Goal: Task Accomplishment & Management: Manage account settings

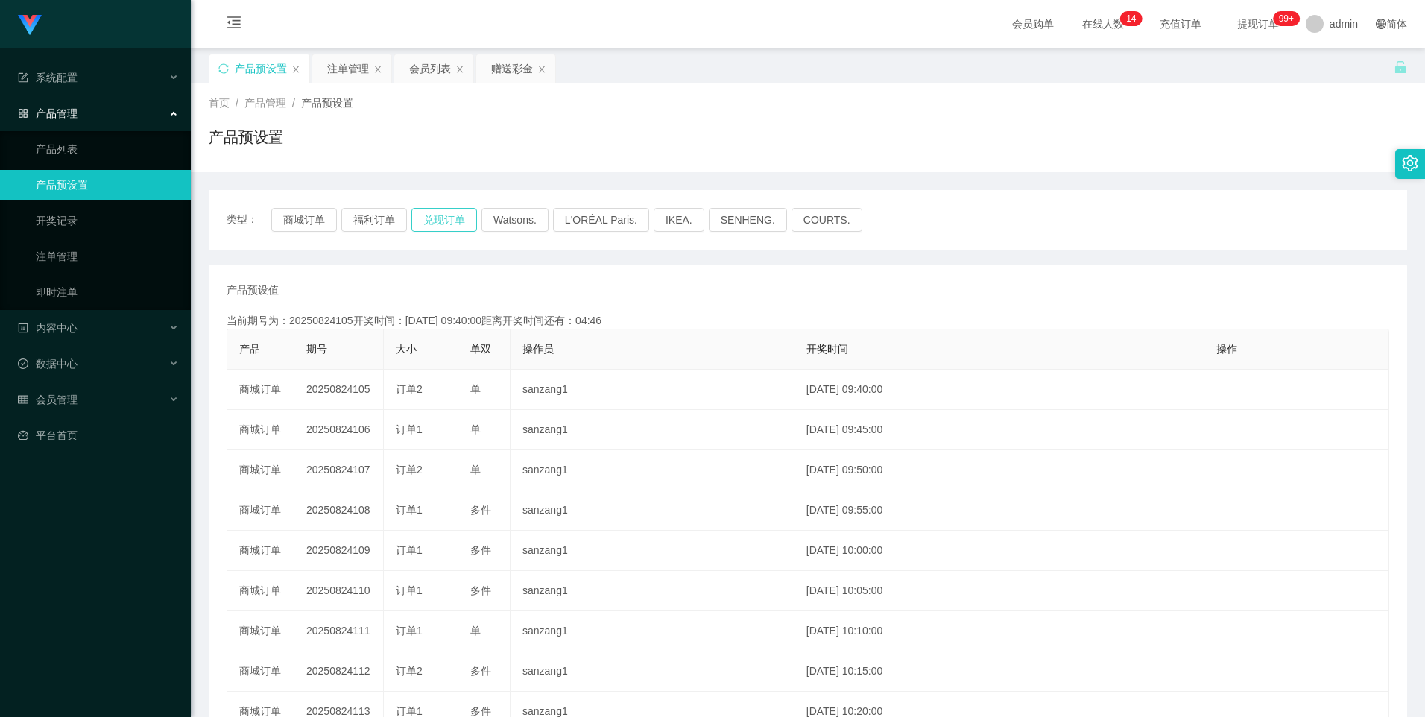
click at [455, 221] on button "兑现订单" at bounding box center [444, 220] width 66 height 24
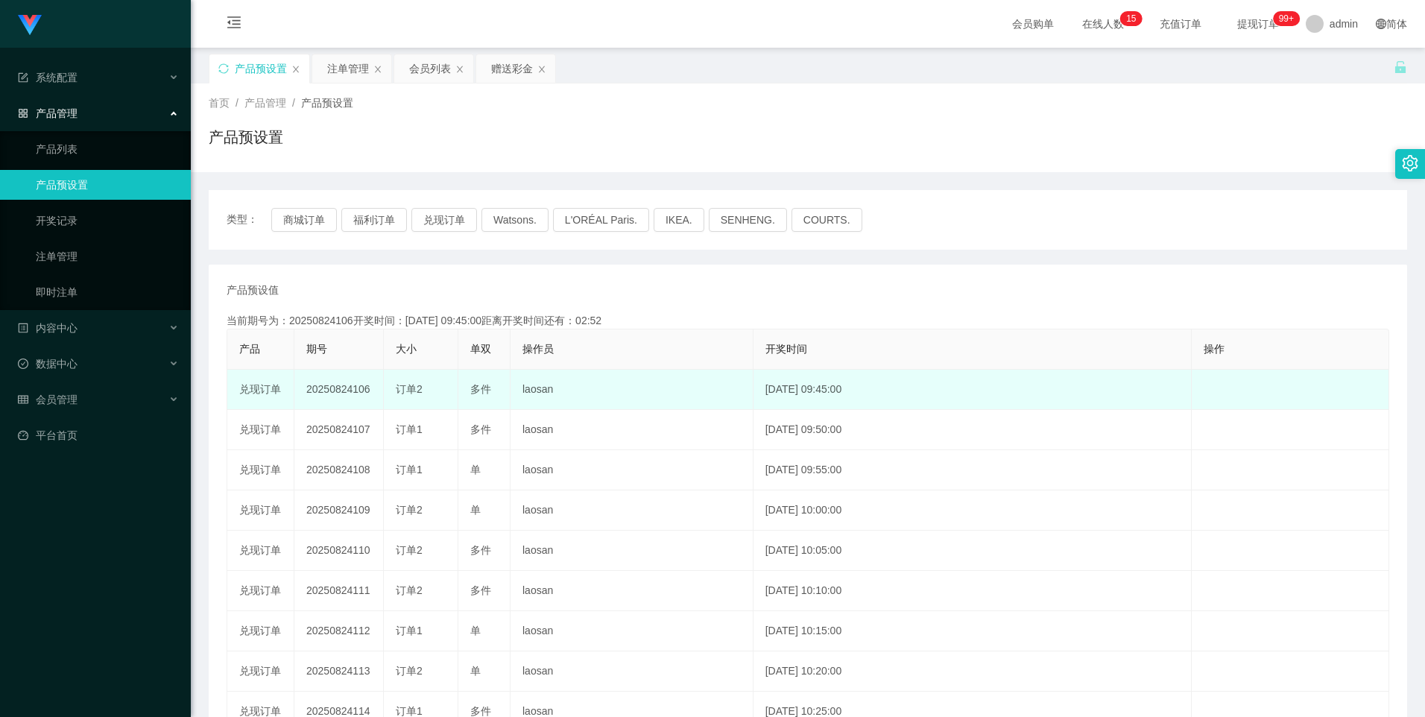
click at [323, 388] on td "20250824106" at bounding box center [338, 390] width 89 height 40
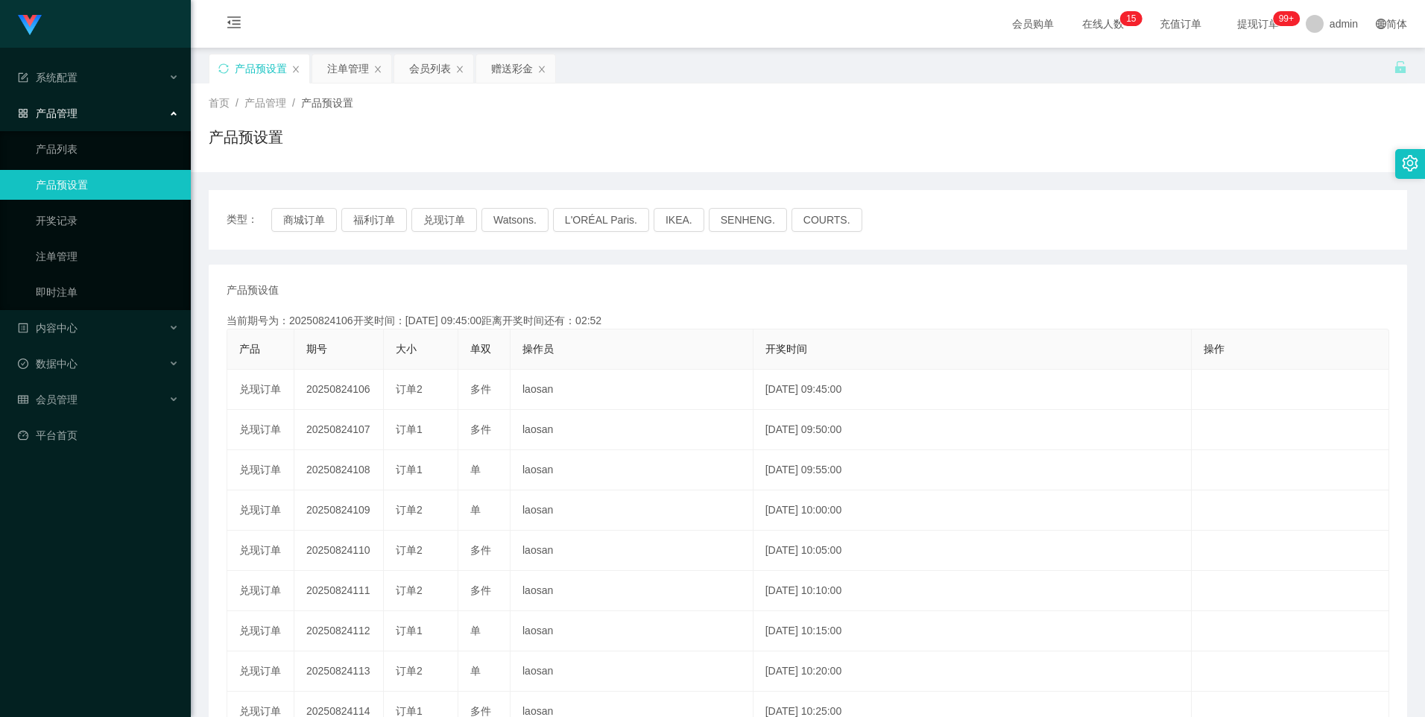
copy td "20250824106"
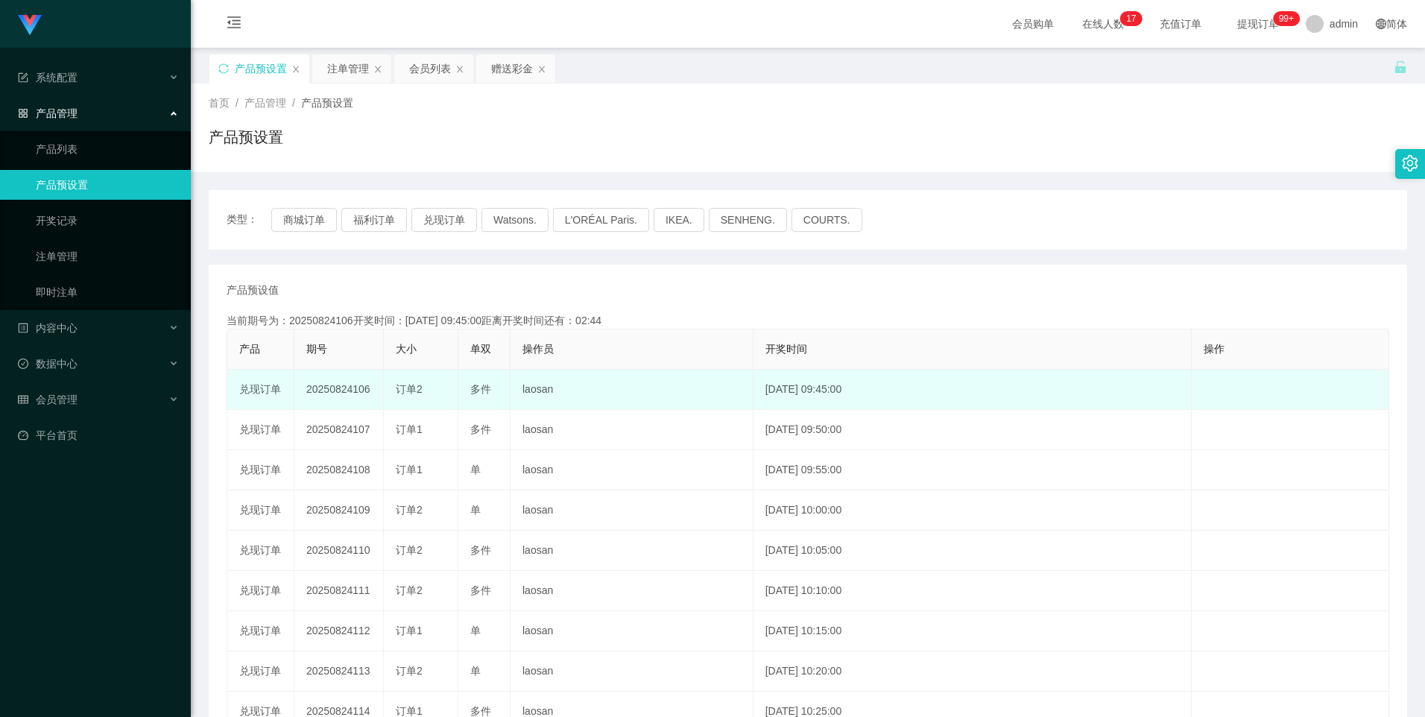
click at [337, 393] on td "20250824106" at bounding box center [338, 390] width 89 height 40
click at [335, 389] on td "20250824106" at bounding box center [338, 390] width 89 height 40
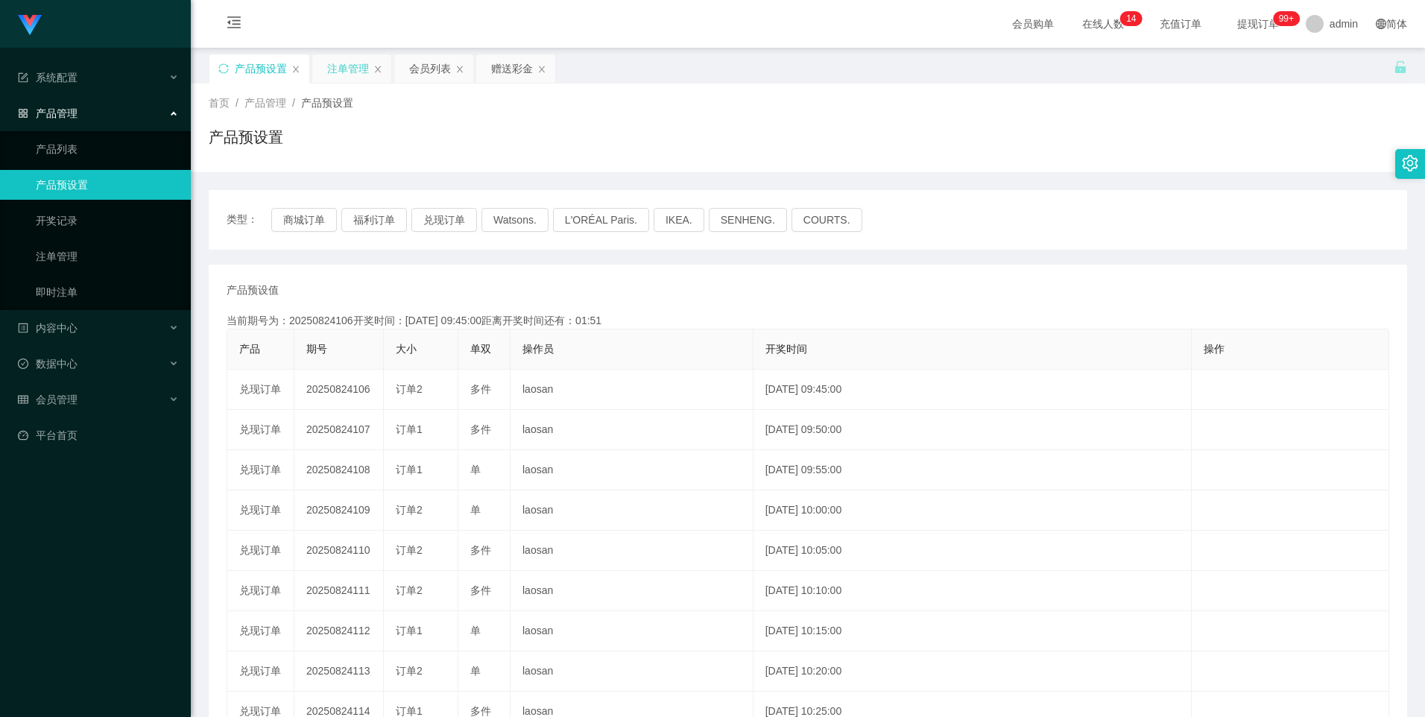
click at [337, 65] on div "注单管理" at bounding box center [348, 68] width 42 height 28
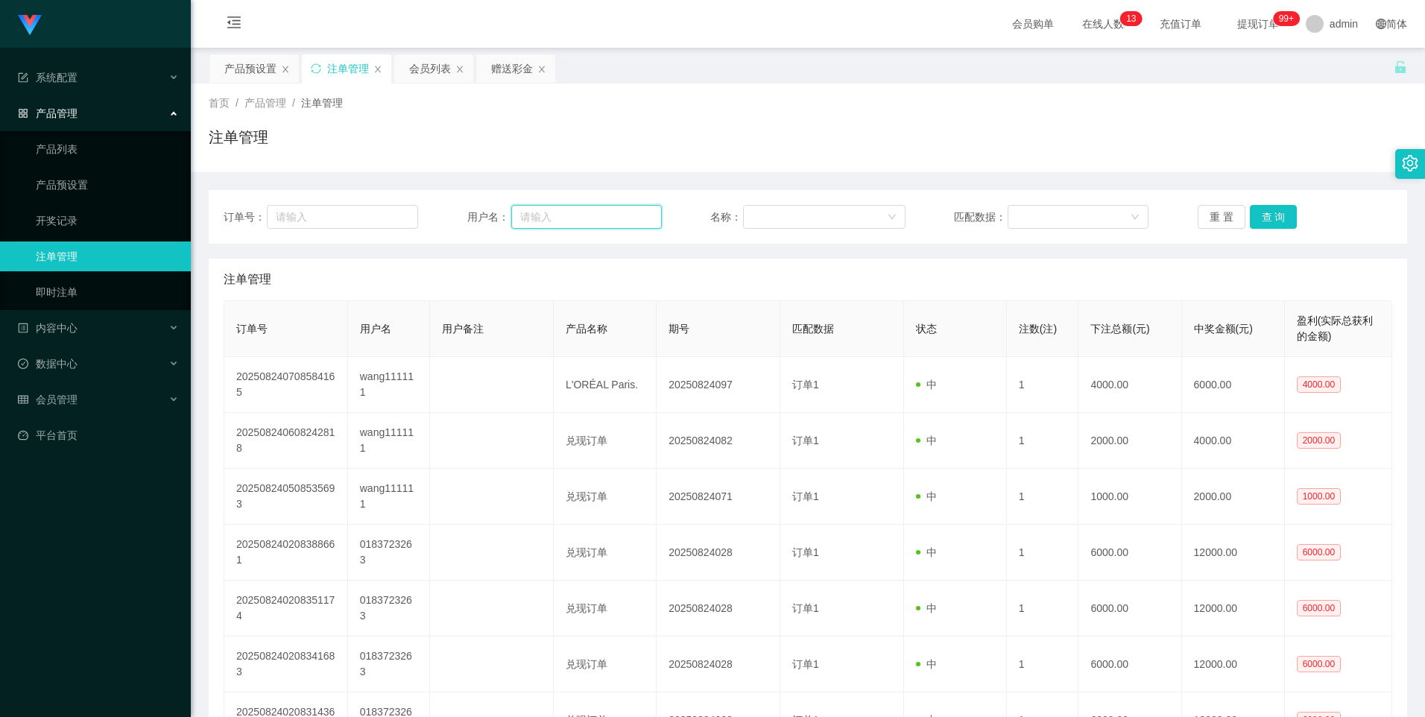
click at [575, 222] on input "text" at bounding box center [586, 217] width 151 height 24
paste input "85069770"
type input "85069770"
click at [1282, 224] on button "查 询" at bounding box center [1274, 217] width 48 height 24
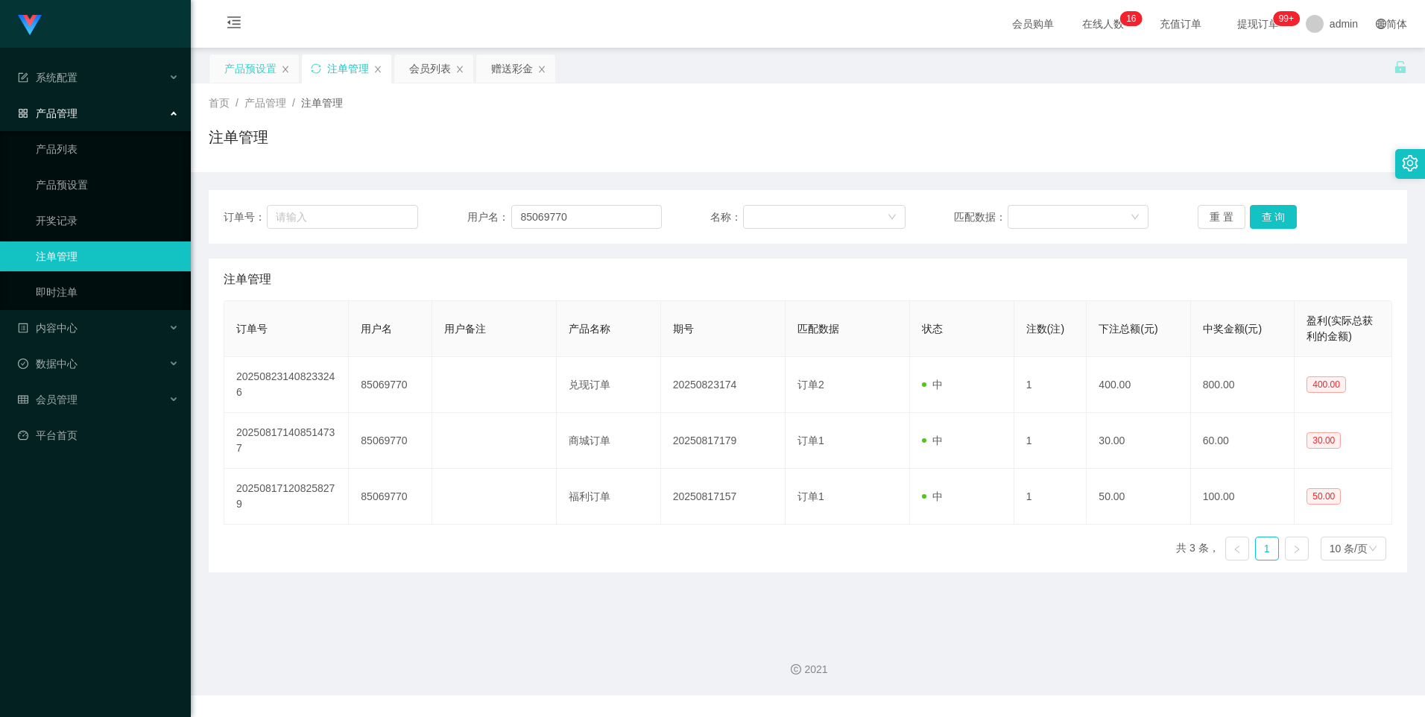
click at [253, 75] on div "产品预设置" at bounding box center [250, 68] width 52 height 28
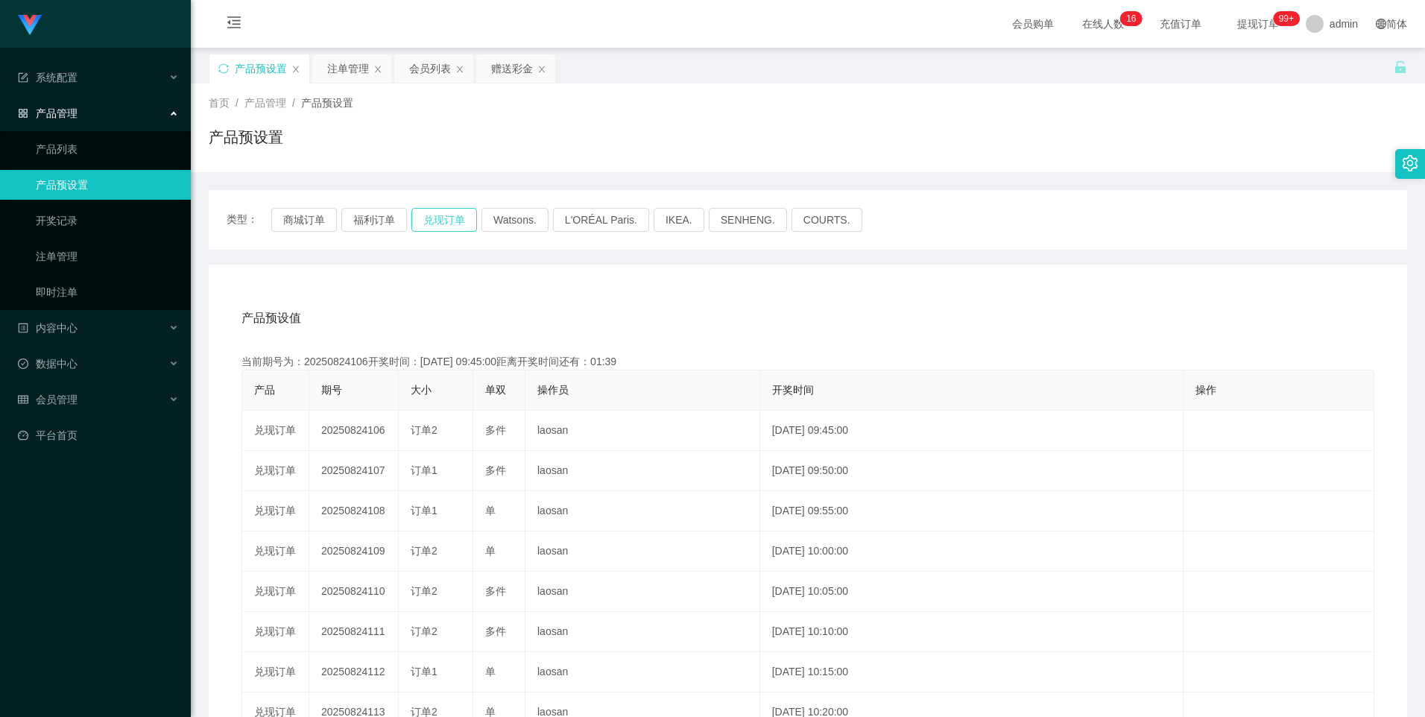
click at [449, 226] on button "兑现订单" at bounding box center [444, 220] width 66 height 24
click at [511, 70] on div "赠送彩金" at bounding box center [512, 68] width 42 height 28
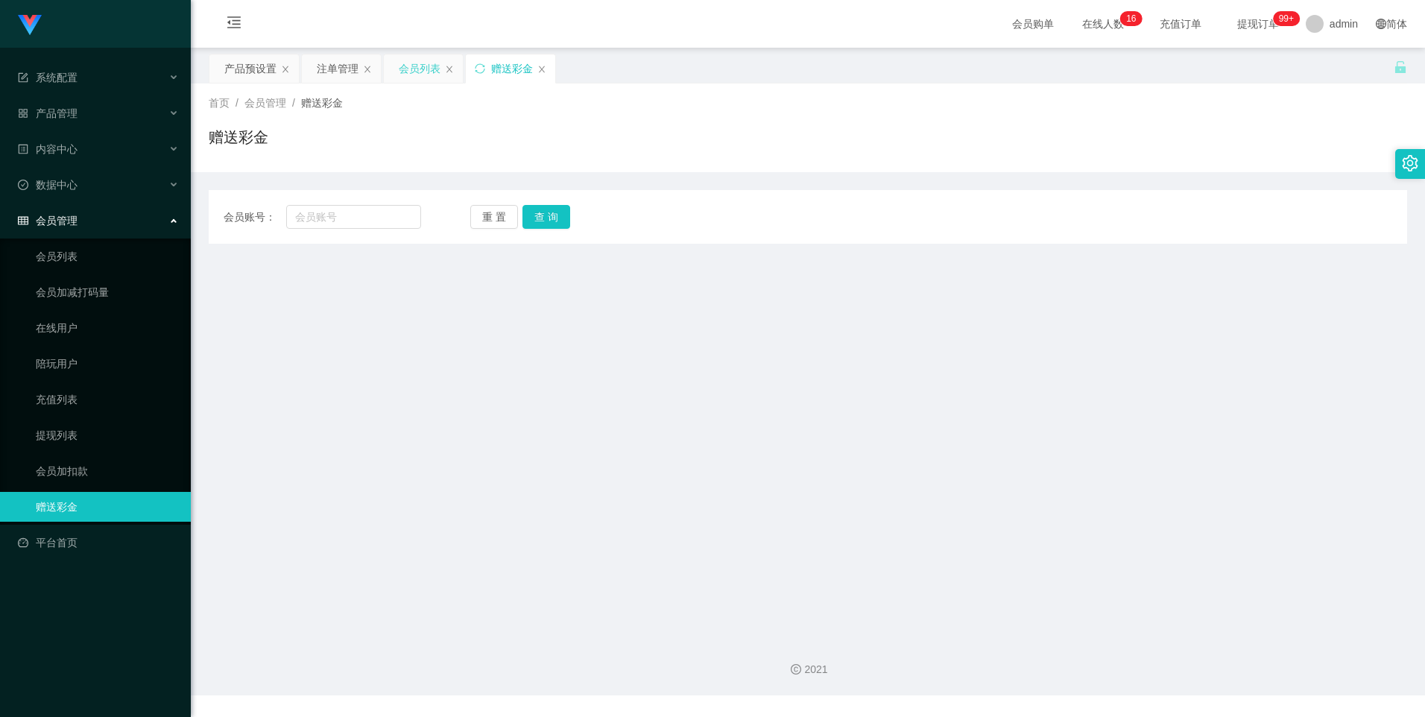
click at [414, 65] on div "会员列表" at bounding box center [420, 68] width 42 height 28
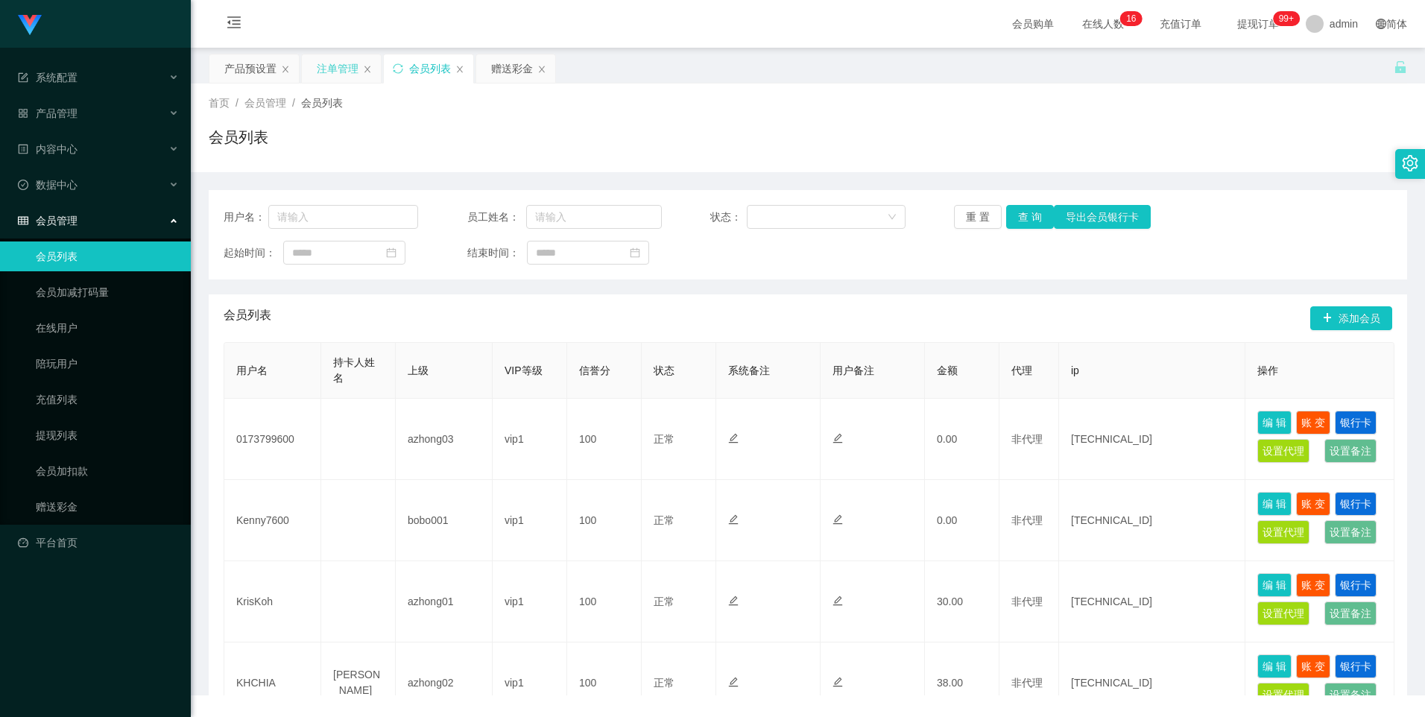
click at [331, 69] on div "注单管理" at bounding box center [338, 68] width 42 height 28
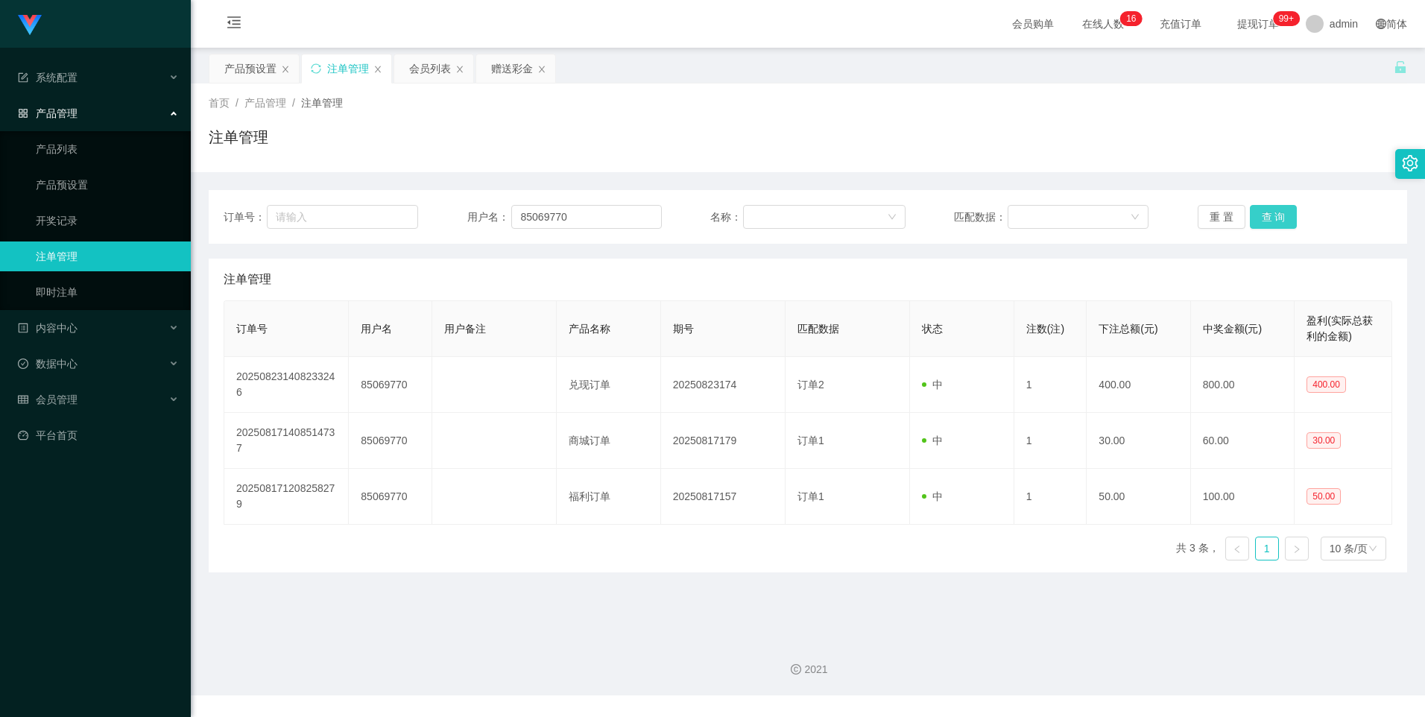
drag, startPoint x: 1268, startPoint y: 212, endPoint x: 1284, endPoint y: 183, distance: 33.4
click at [1268, 212] on button "查 询" at bounding box center [1274, 217] width 48 height 24
click at [1262, 212] on button "查 询" at bounding box center [1274, 217] width 48 height 24
click at [1262, 212] on div "重 置 查 询" at bounding box center [1295, 217] width 195 height 24
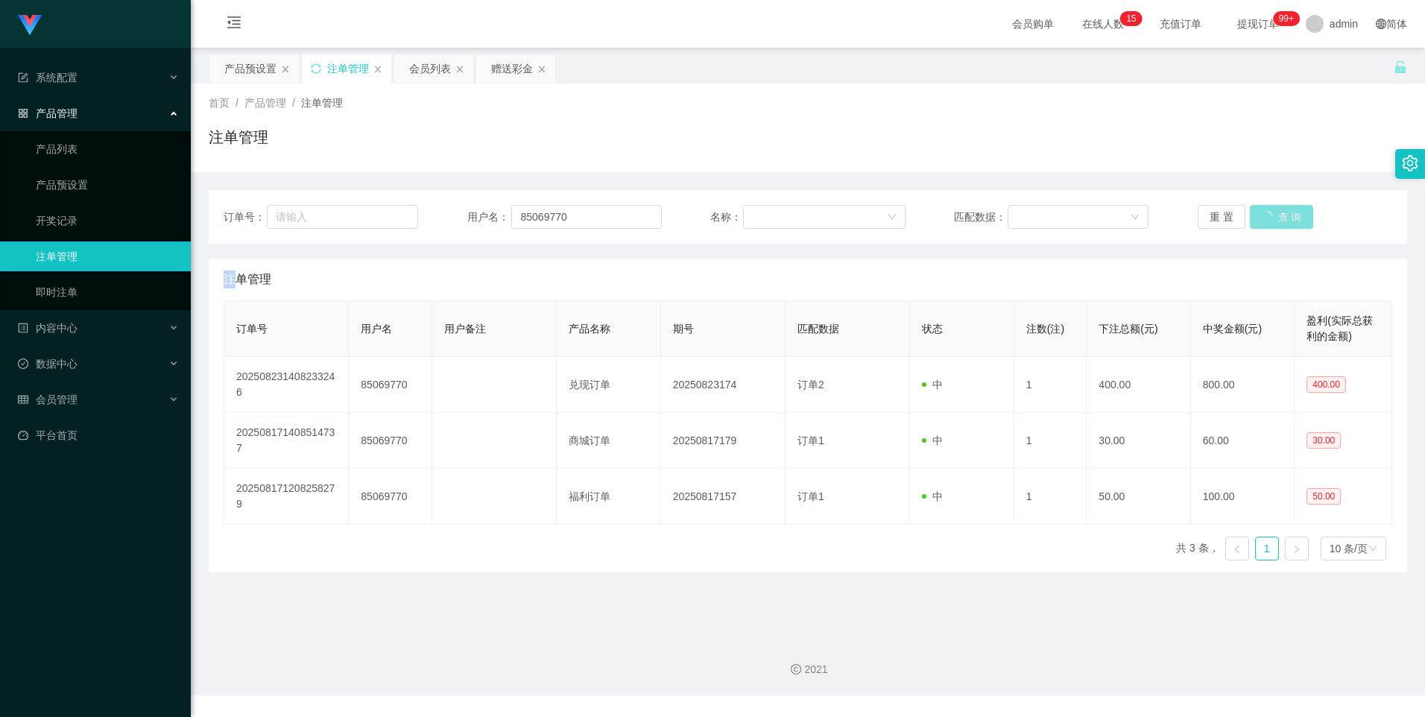
click at [1262, 212] on button "查 询" at bounding box center [1282, 217] width 64 height 24
click at [1262, 212] on div "重 置 查 询" at bounding box center [1295, 217] width 195 height 24
click at [240, 70] on div "产品预设置" at bounding box center [250, 68] width 52 height 28
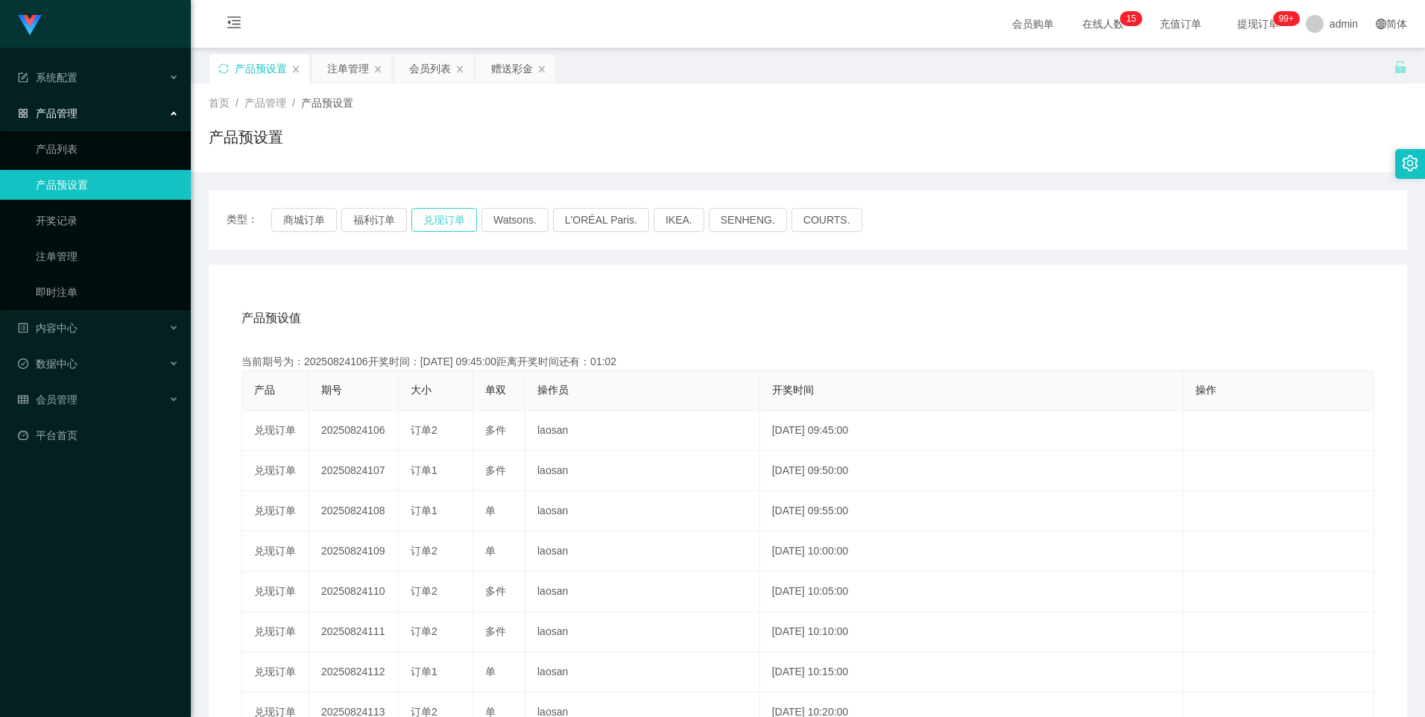
click at [437, 218] on button "兑现订单" at bounding box center [444, 220] width 66 height 24
click at [335, 66] on div "注单管理" at bounding box center [348, 68] width 42 height 28
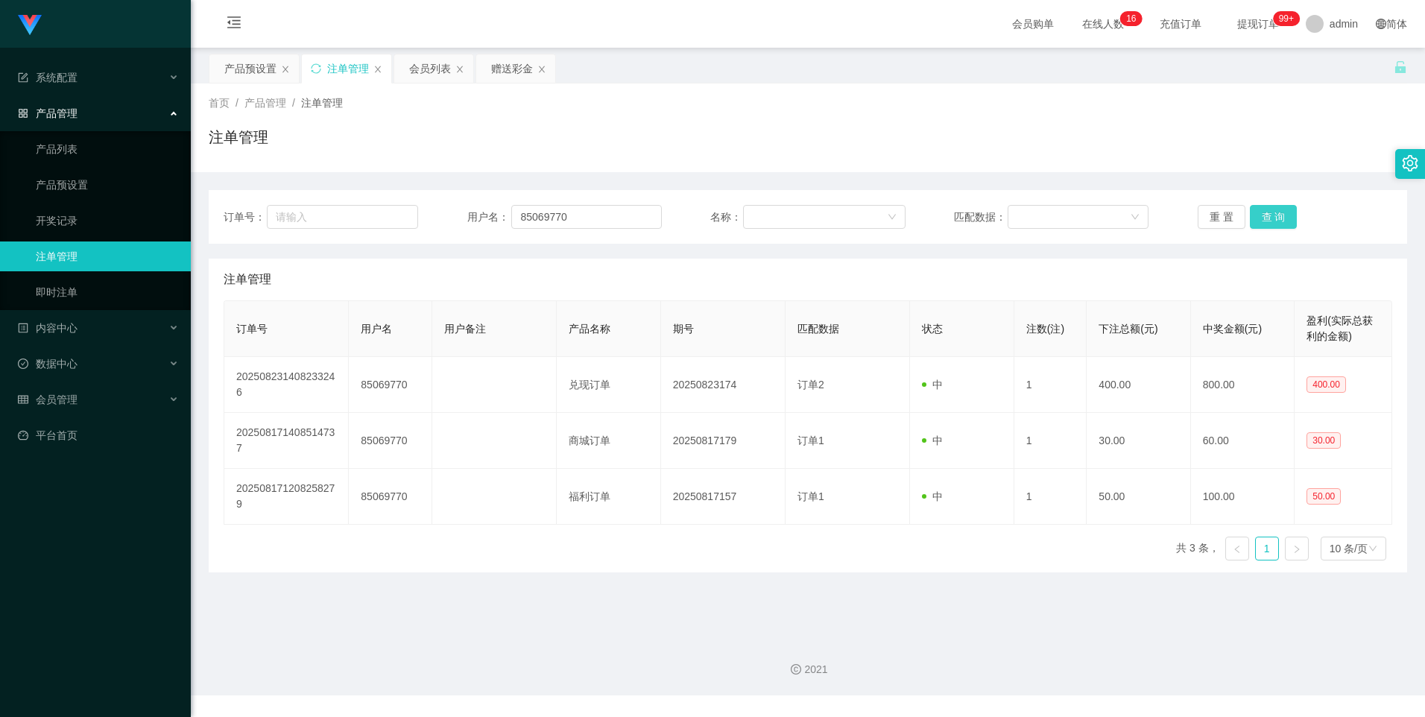
click at [1271, 209] on button "查 询" at bounding box center [1274, 217] width 48 height 24
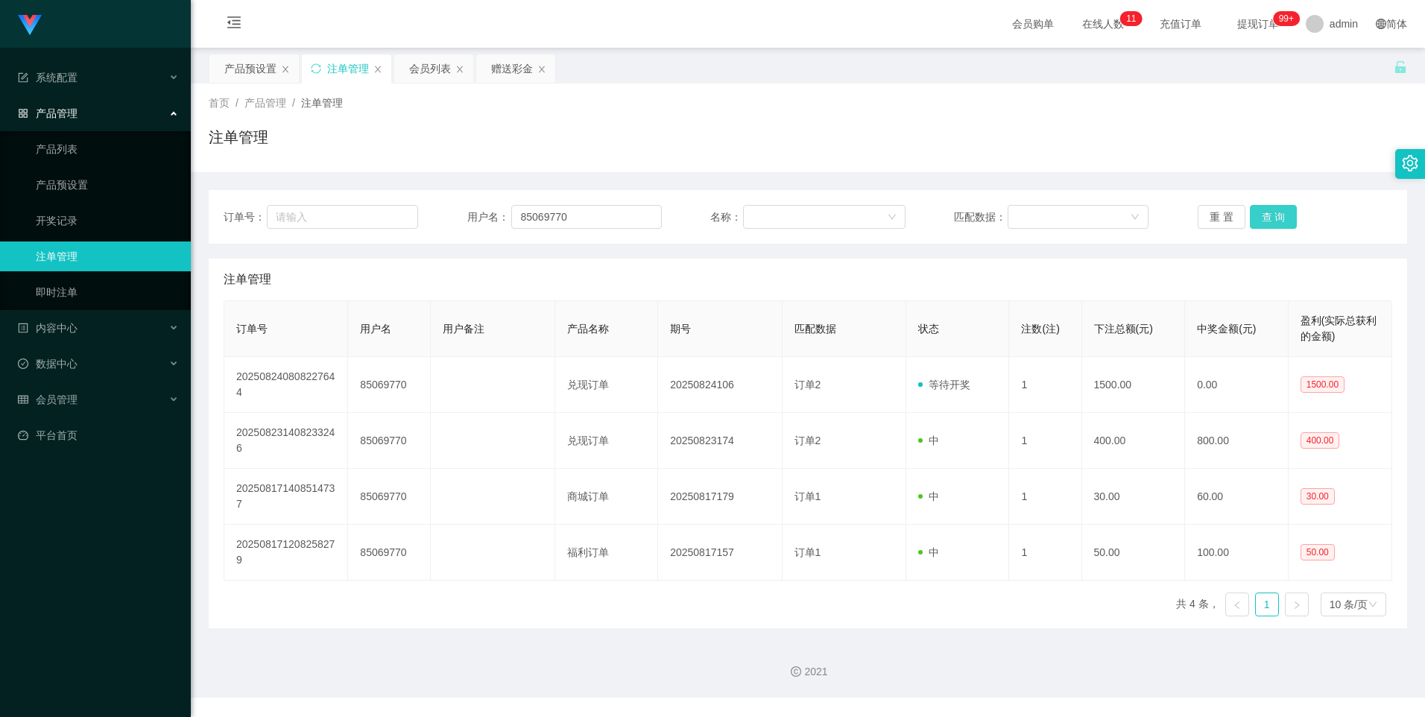
click at [1274, 215] on button "查 询" at bounding box center [1274, 217] width 48 height 24
drag, startPoint x: 605, startPoint y: 215, endPoint x: 520, endPoint y: 256, distance: 94.3
click at [467, 211] on div "用户名： 85069770" at bounding box center [564, 217] width 195 height 24
drag, startPoint x: 429, startPoint y: 69, endPoint x: 505, endPoint y: 266, distance: 211.6
click at [429, 69] on div "会员列表" at bounding box center [430, 68] width 42 height 28
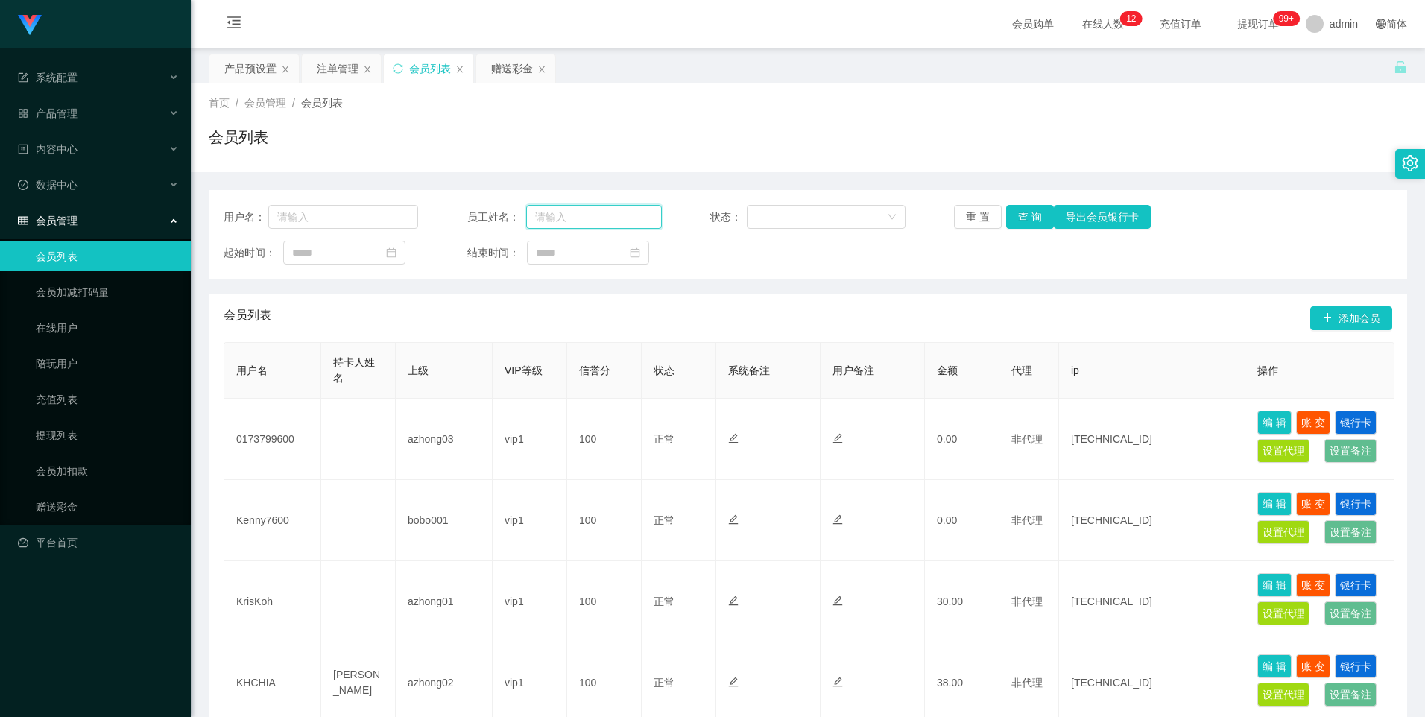
click at [615, 223] on input "text" at bounding box center [594, 217] width 136 height 24
click at [340, 217] on input "text" at bounding box center [343, 217] width 151 height 24
paste input "85069770"
type input "85069770"
click at [1017, 222] on button "查 询" at bounding box center [1030, 217] width 48 height 24
